Goal: Task Accomplishment & Management: Manage account settings

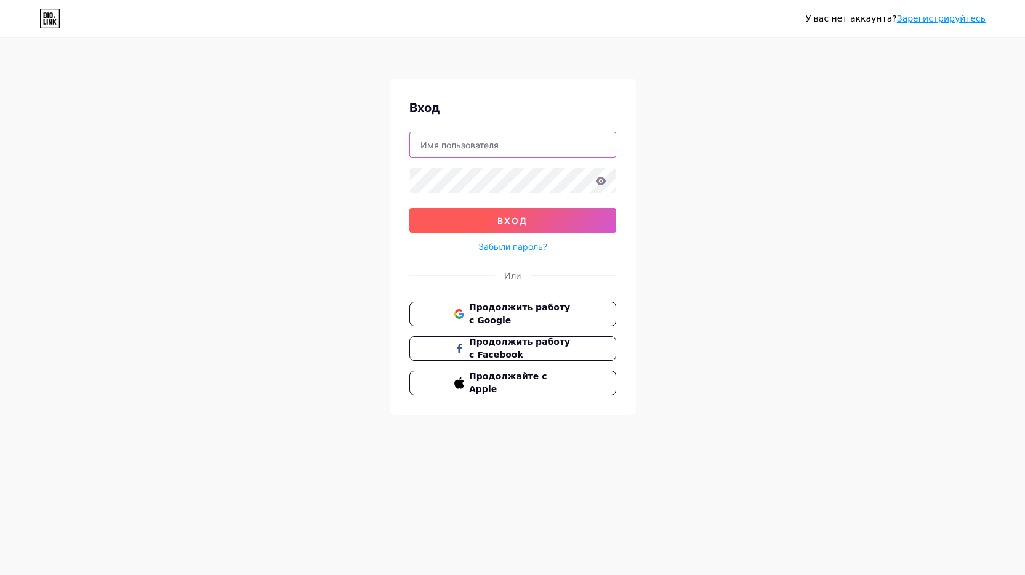
type input "gooseap"
click at [503, 218] on ya-tr-span "вход" at bounding box center [512, 220] width 30 height 10
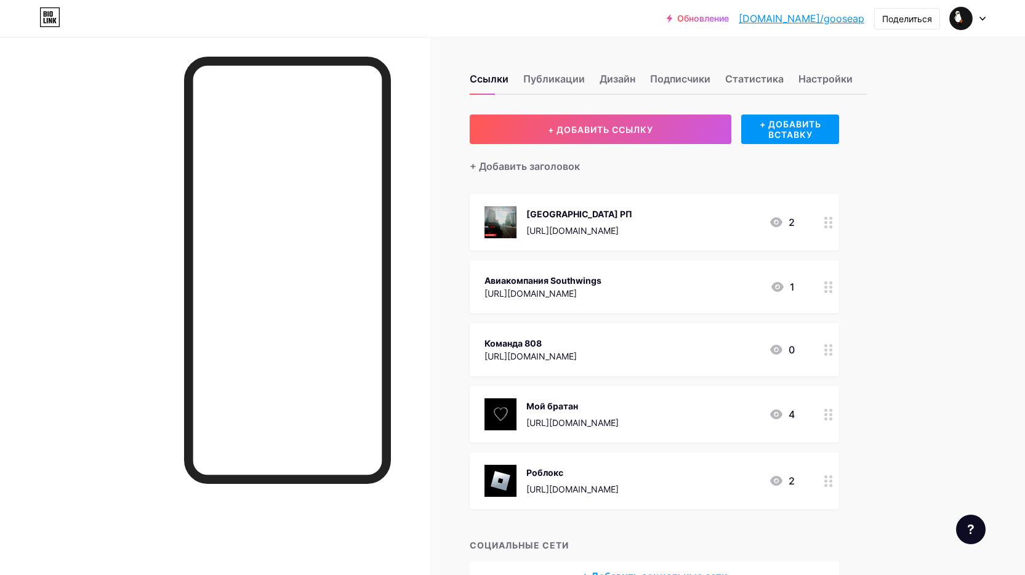
click at [731, 409] on div "Мой братан [URL][DOMAIN_NAME] 4" at bounding box center [640, 414] width 310 height 32
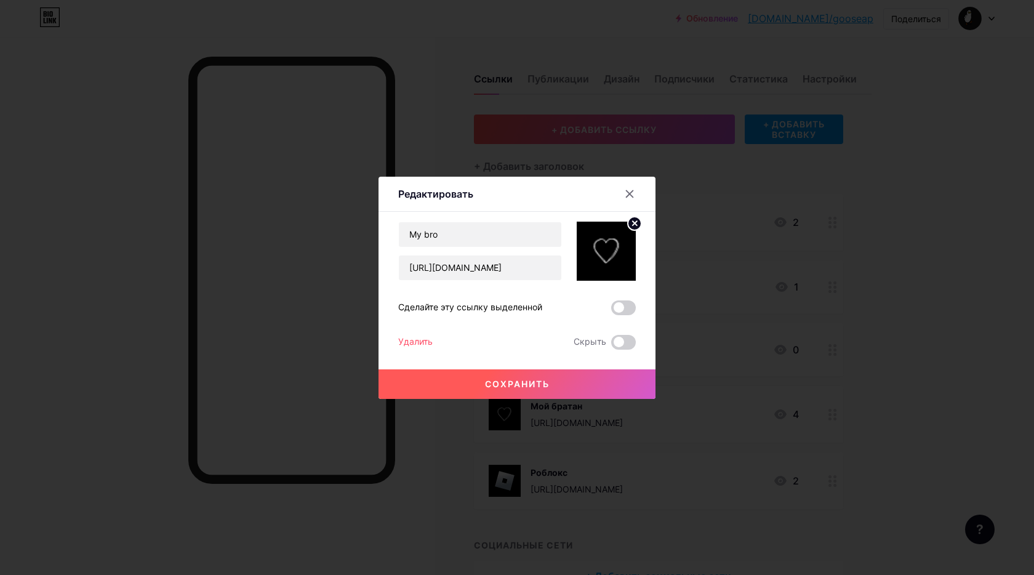
click at [627, 195] on icon at bounding box center [630, 194] width 10 height 10
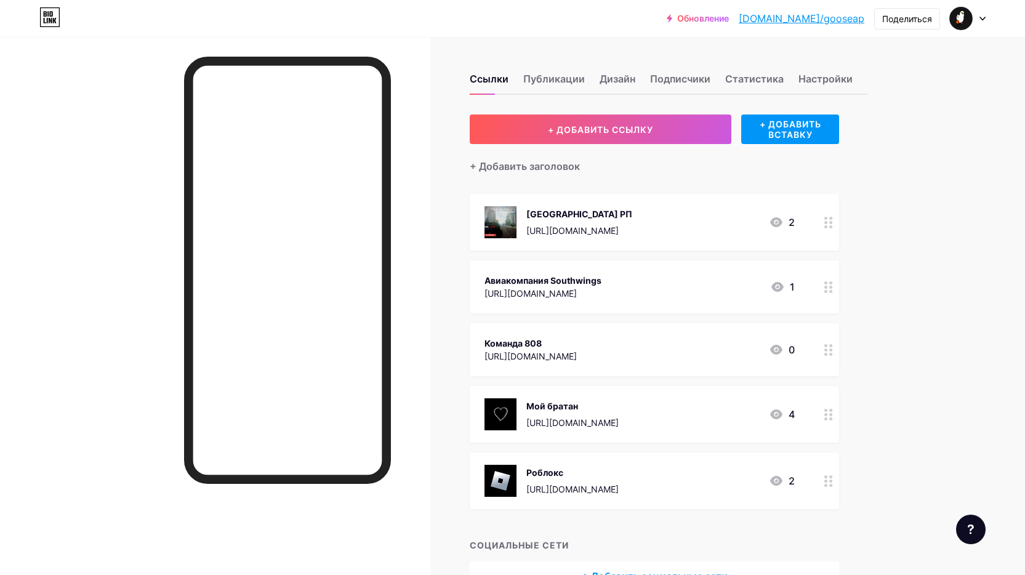
click at [618, 477] on div "Роблокс" at bounding box center [572, 472] width 92 height 13
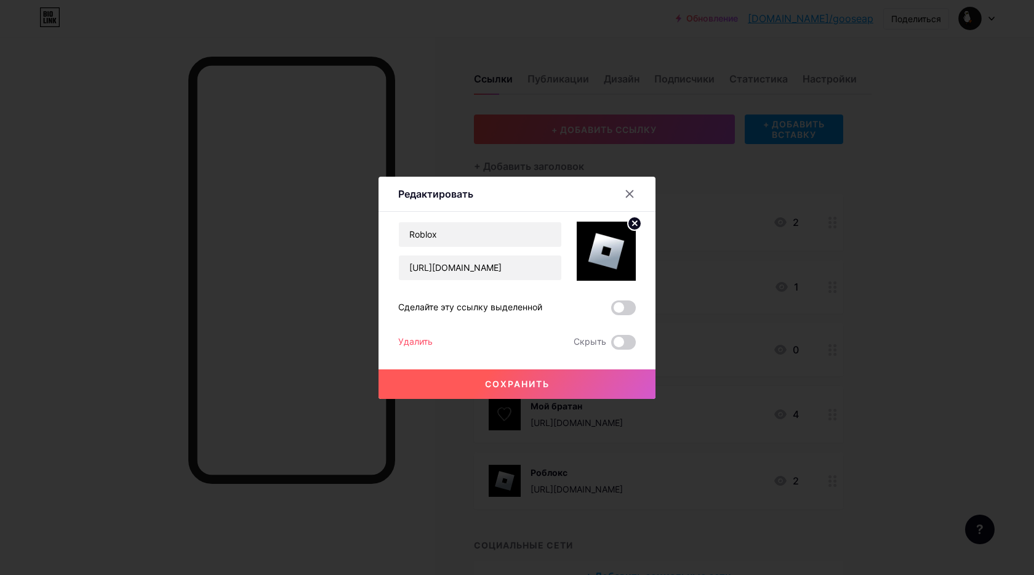
click at [770, 288] on div at bounding box center [517, 287] width 1034 height 575
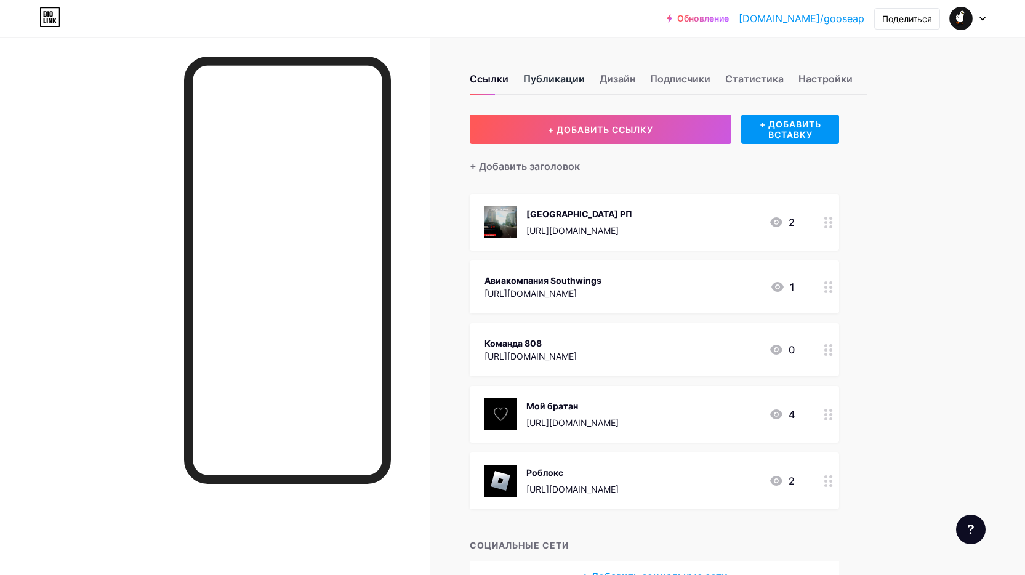
click at [533, 73] on ya-tr-span "Публикации" at bounding box center [554, 78] width 62 height 15
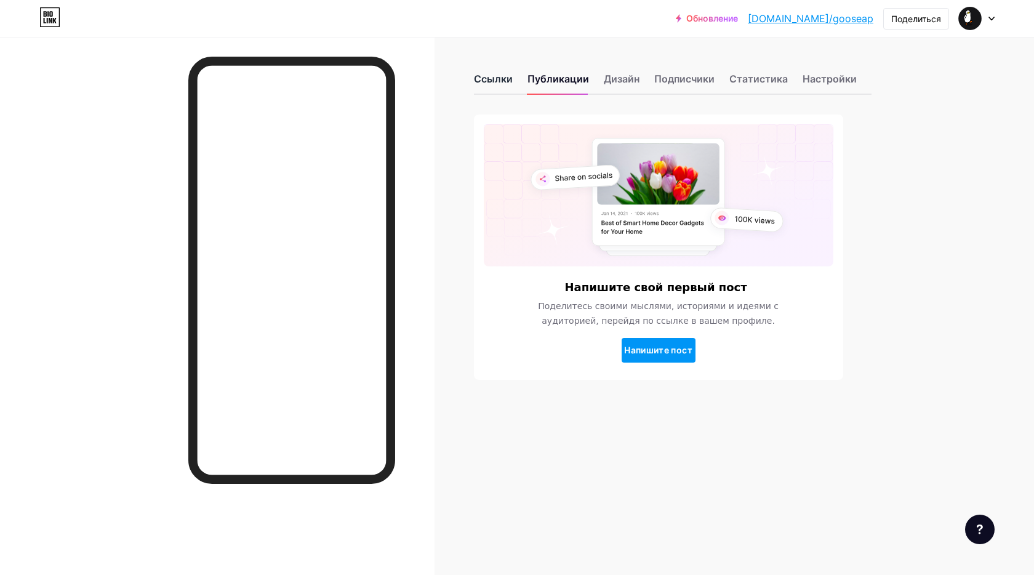
click at [486, 89] on div "Ссылки" at bounding box center [493, 82] width 39 height 22
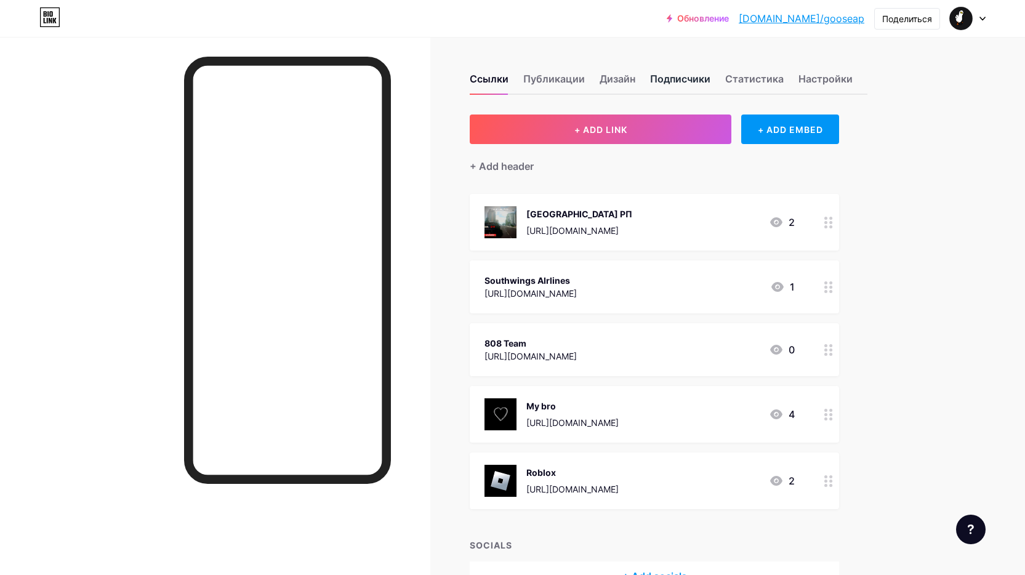
click at [683, 80] on ya-tr-span "Подписчики" at bounding box center [680, 78] width 60 height 15
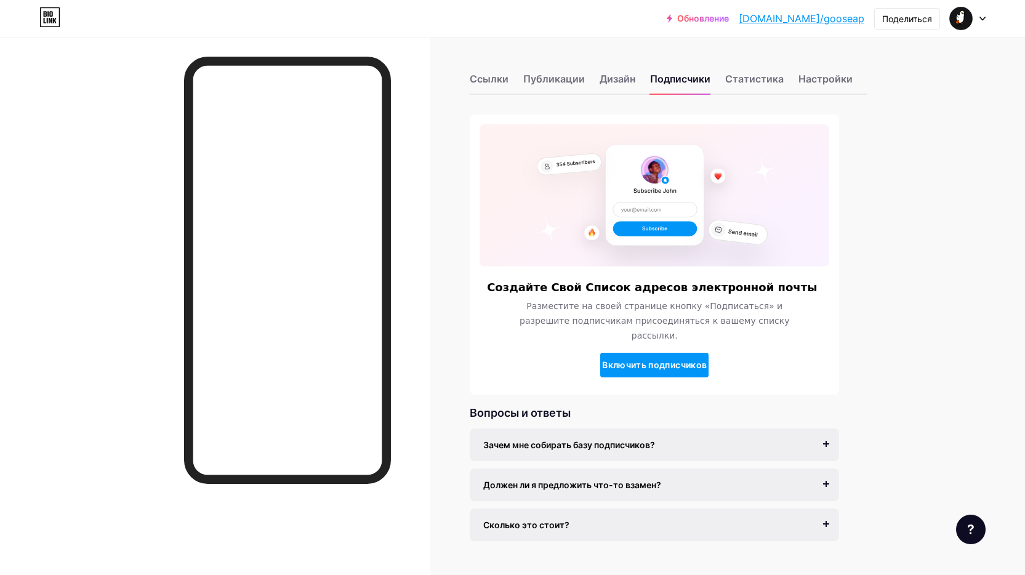
click at [717, 87] on div "Ссылки Публикации Дизайн Подписчики Статистика Настройки" at bounding box center [669, 73] width 398 height 43
click at [735, 84] on ya-tr-span "Статистика" at bounding box center [754, 79] width 58 height 12
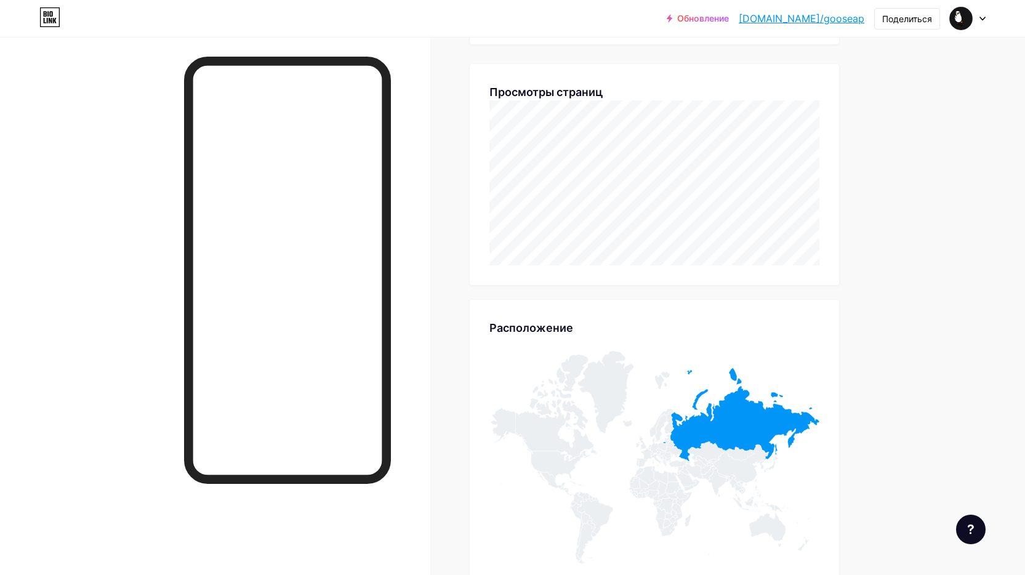
scroll to position [552, 0]
